Goal: Information Seeking & Learning: Check status

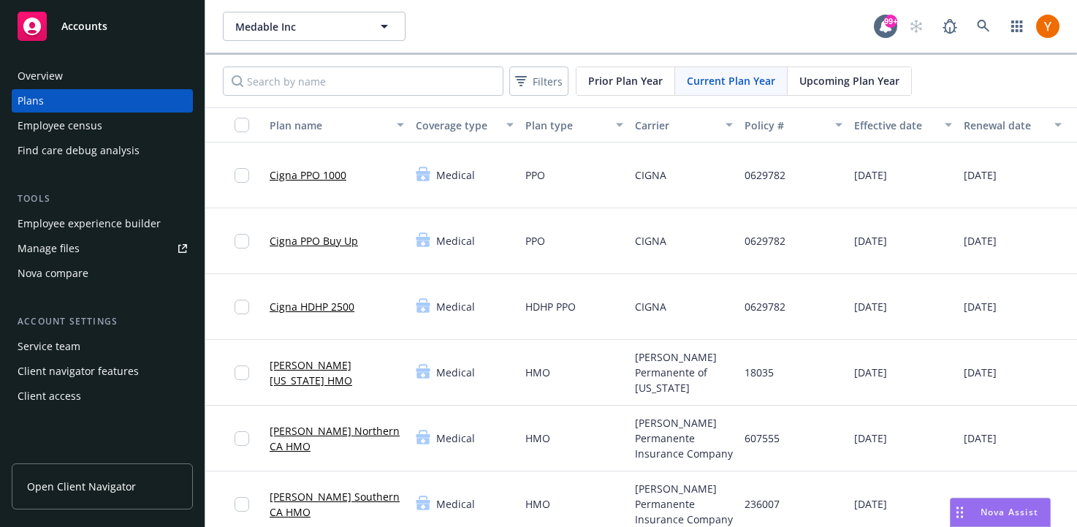
click at [111, 129] on div "Employee census" at bounding box center [102, 125] width 169 height 23
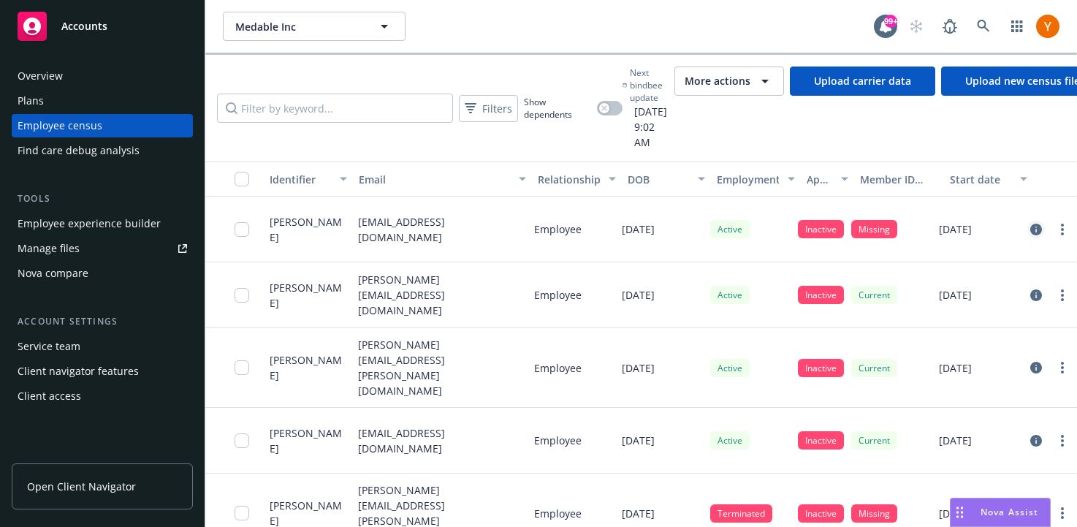
click at [1031, 224] on icon "circleInformation" at bounding box center [1036, 230] width 12 height 12
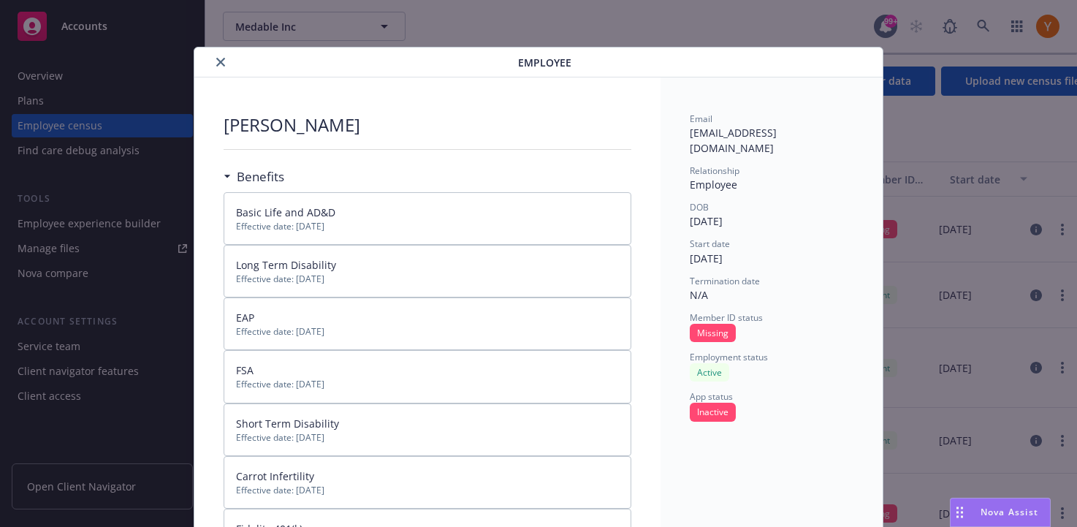
scroll to position [44, 0]
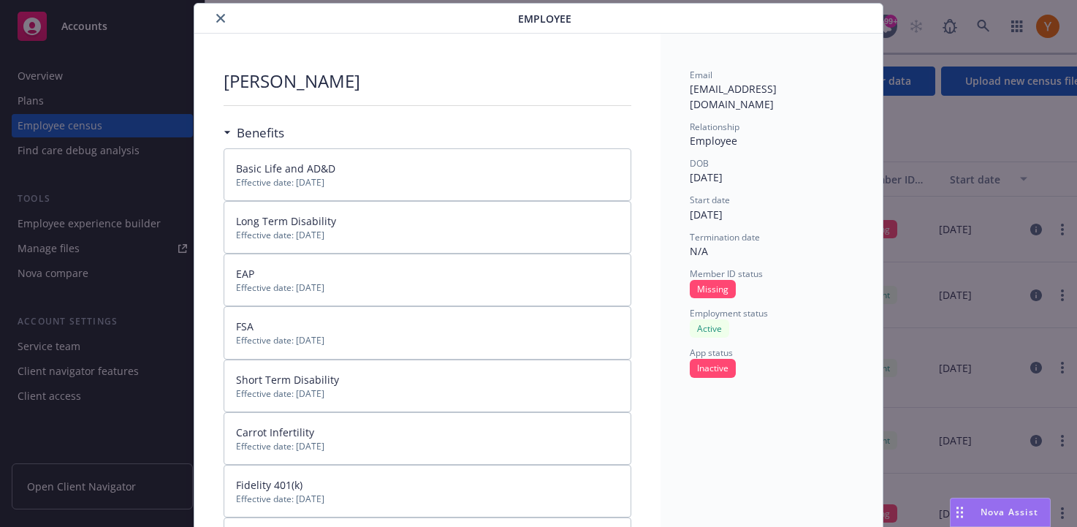
click at [218, 19] on icon "close" at bounding box center [220, 18] width 9 height 9
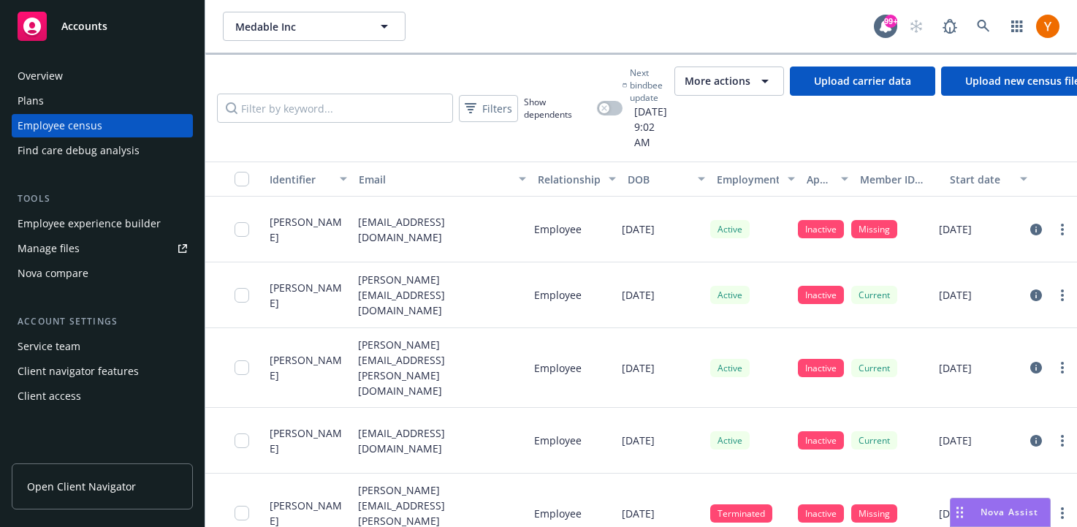
click at [773, 88] on div "More actions" at bounding box center [728, 81] width 89 height 18
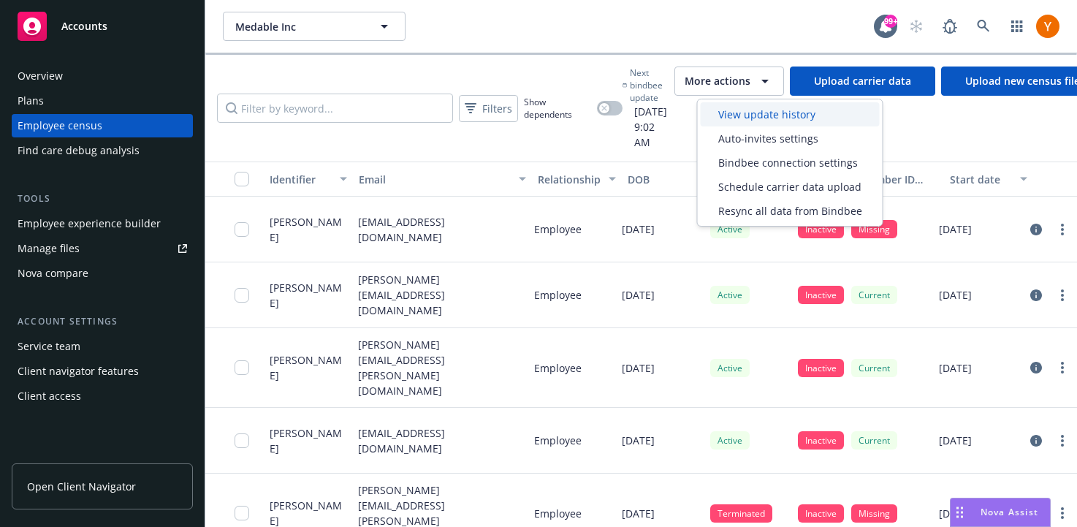
click at [776, 117] on span "View update history" at bounding box center [766, 114] width 97 height 15
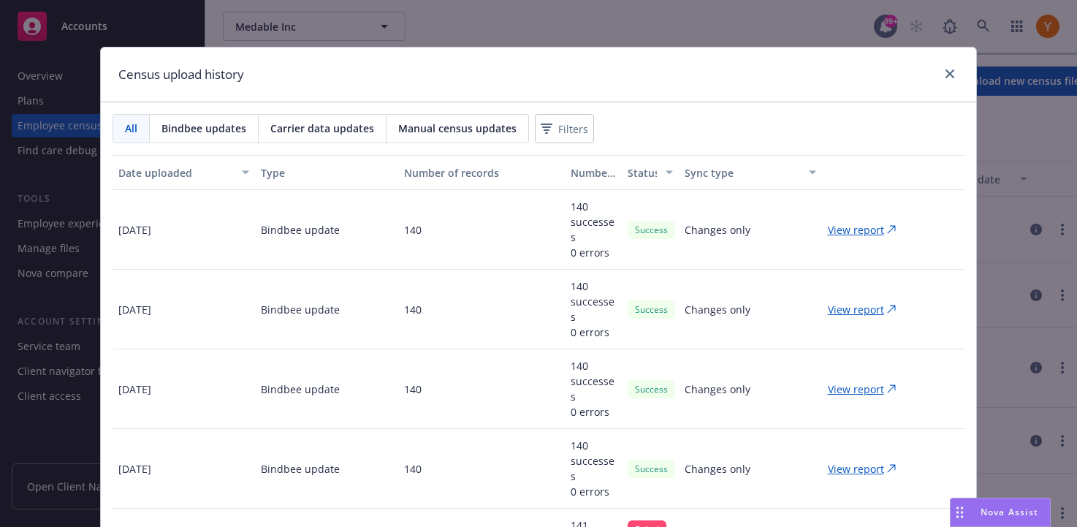
click at [843, 231] on p "View report" at bounding box center [856, 229] width 56 height 15
click at [858, 236] on p "View report" at bounding box center [856, 229] width 56 height 15
